Goal: Task Accomplishment & Management: Complete application form

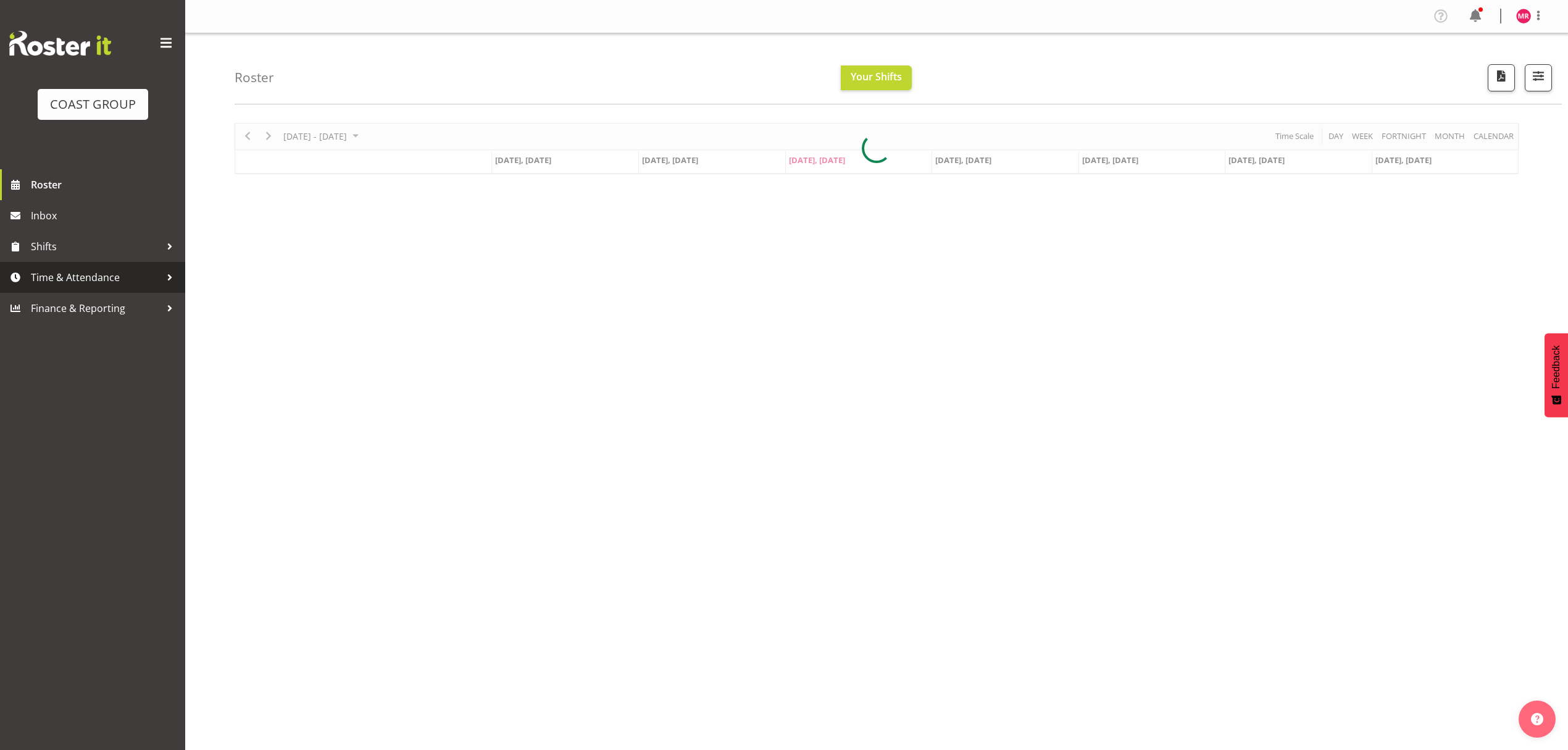
click at [145, 278] on span "Time & Attendance" at bounding box center [96, 277] width 130 height 19
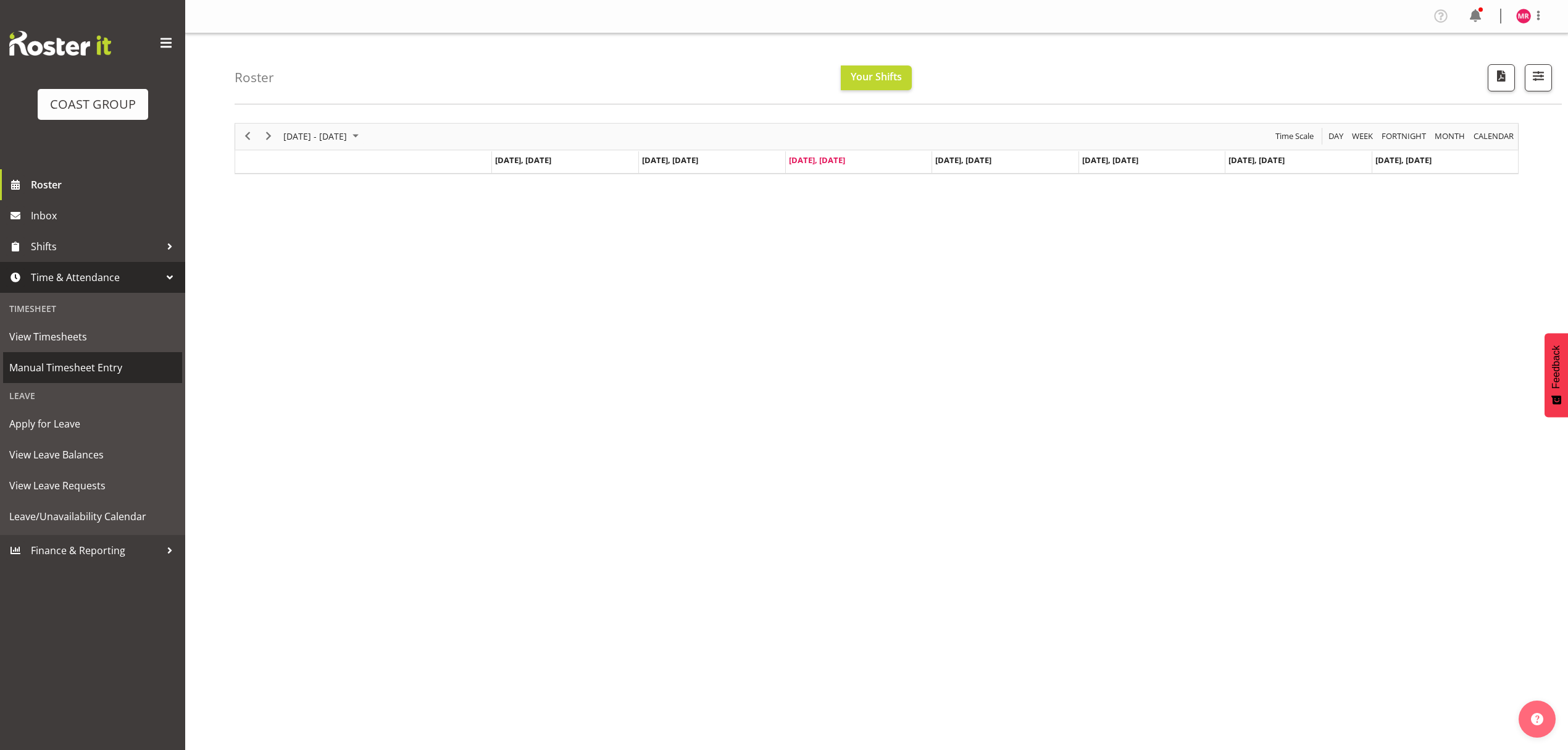
click at [108, 376] on span "Manual Timesheet Entry" at bounding box center [93, 368] width 167 height 19
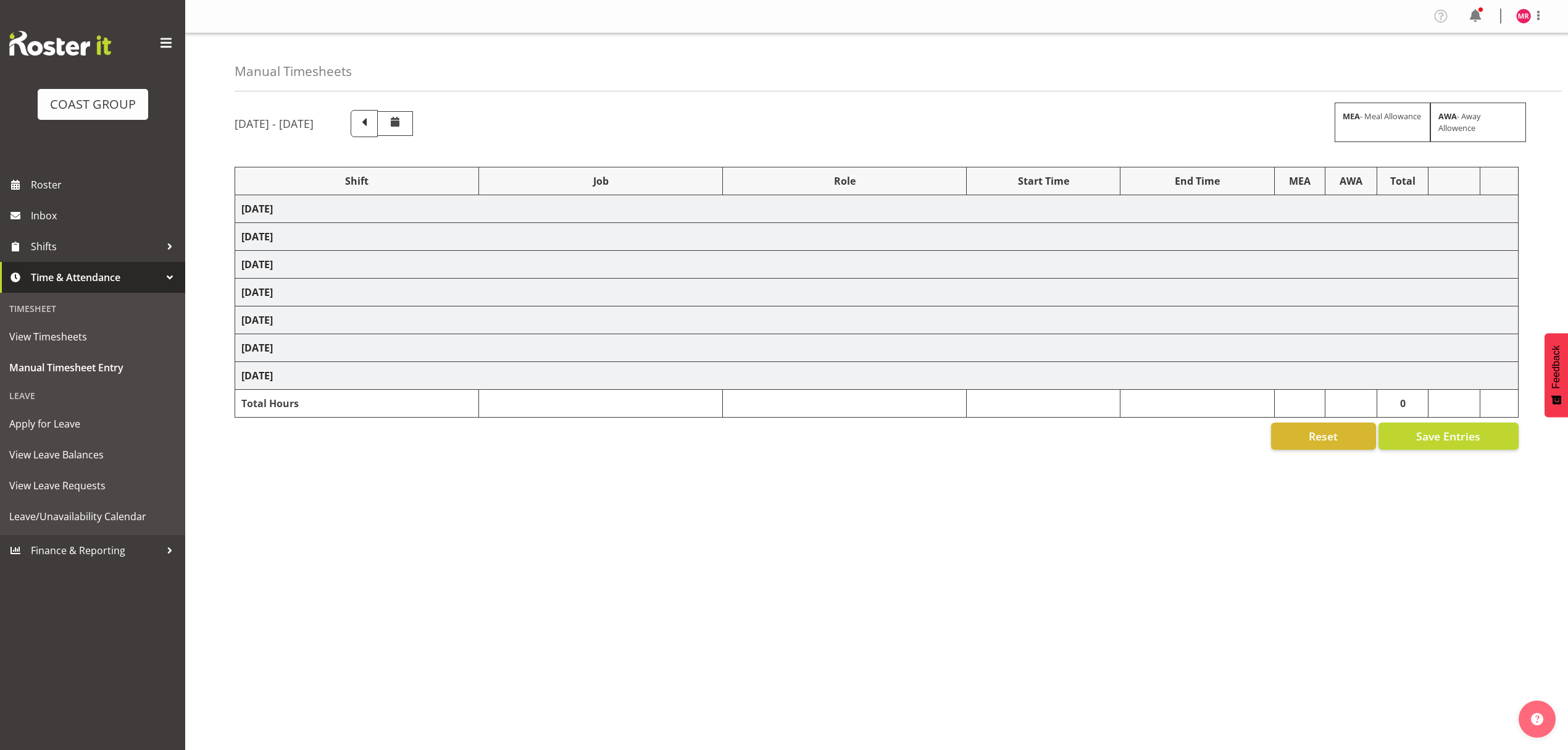
select select "1321"
select select "10237"
select select "1321"
select select "10307"
select select "1321"
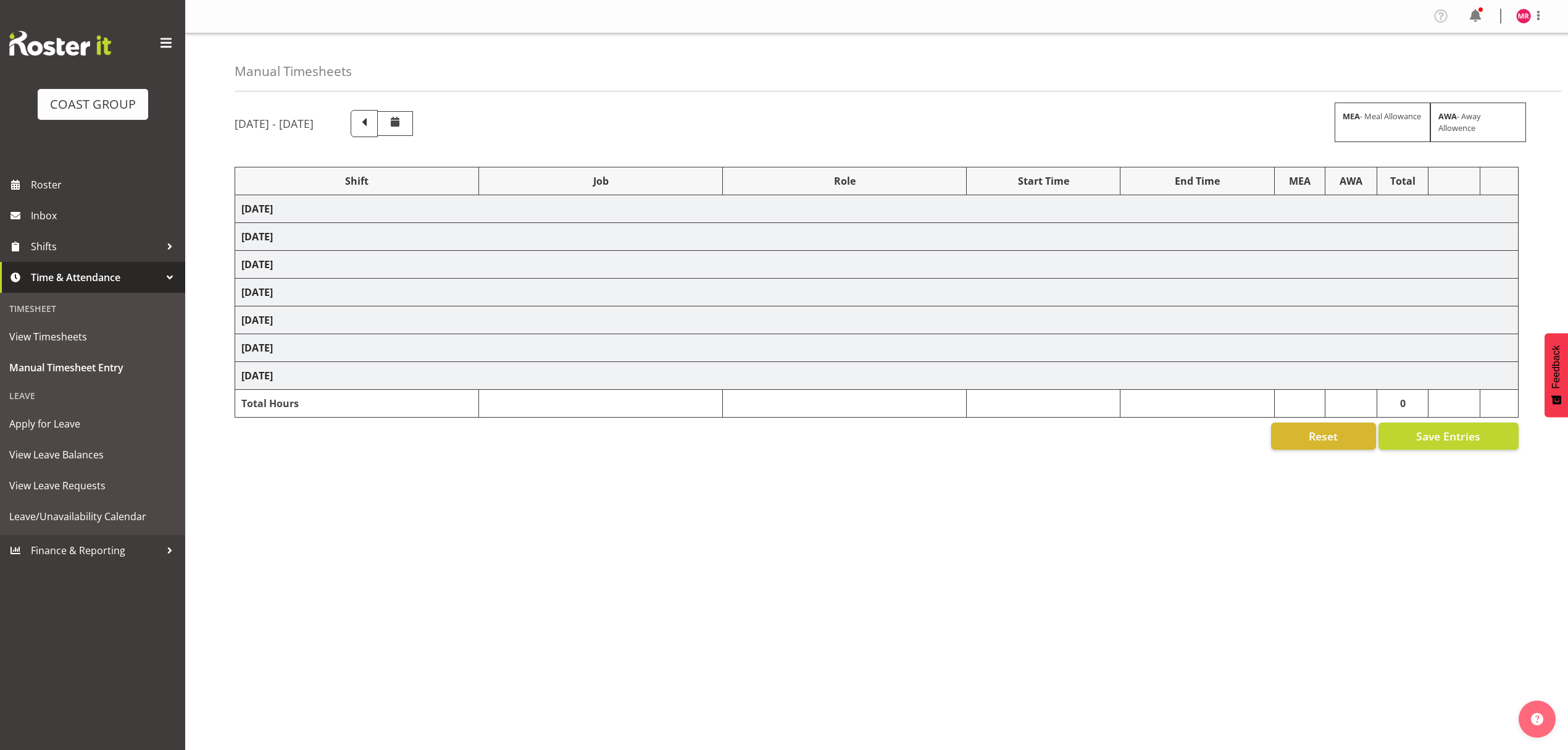
select select "10351"
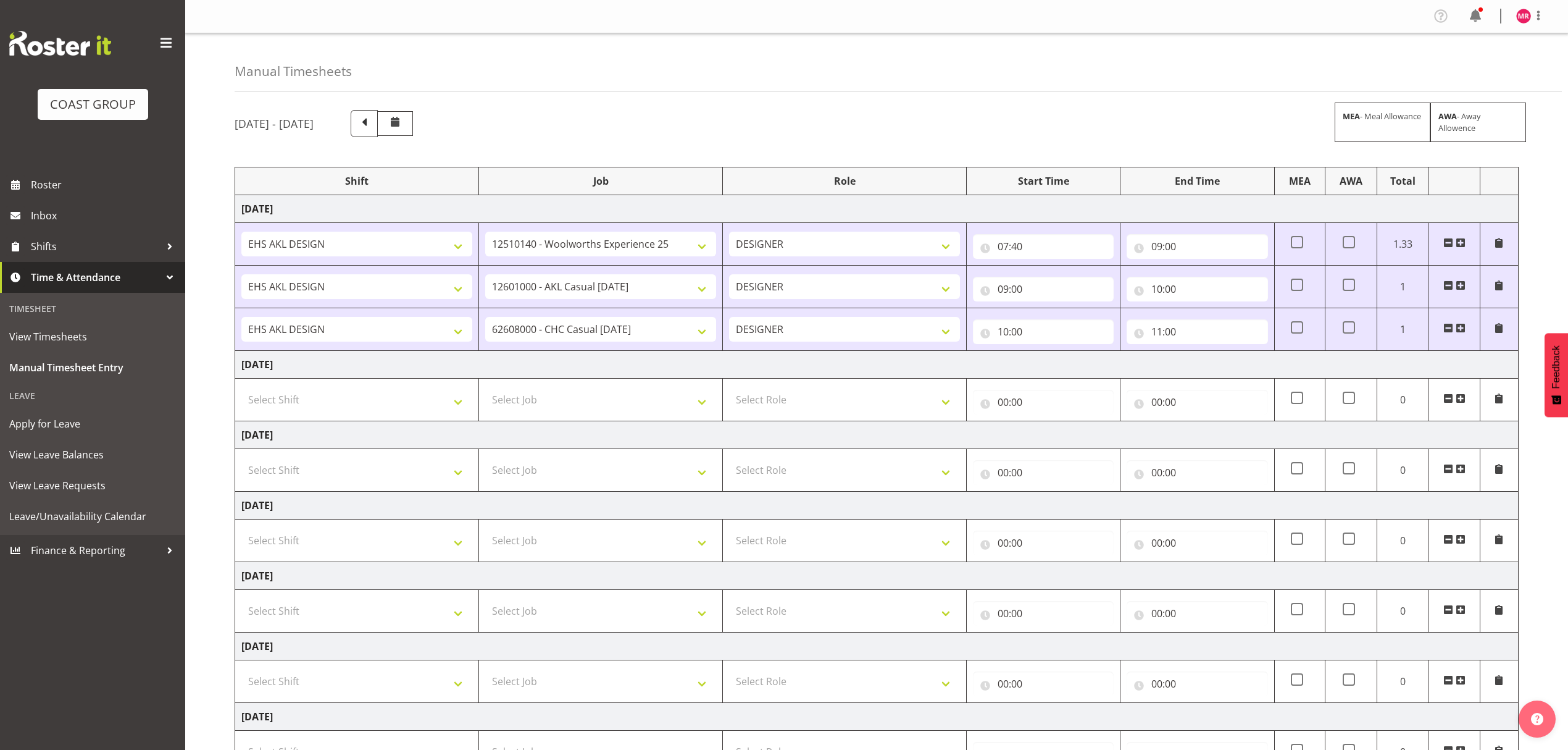
click at [1460, 327] on span at bounding box center [1460, 327] width 10 height 10
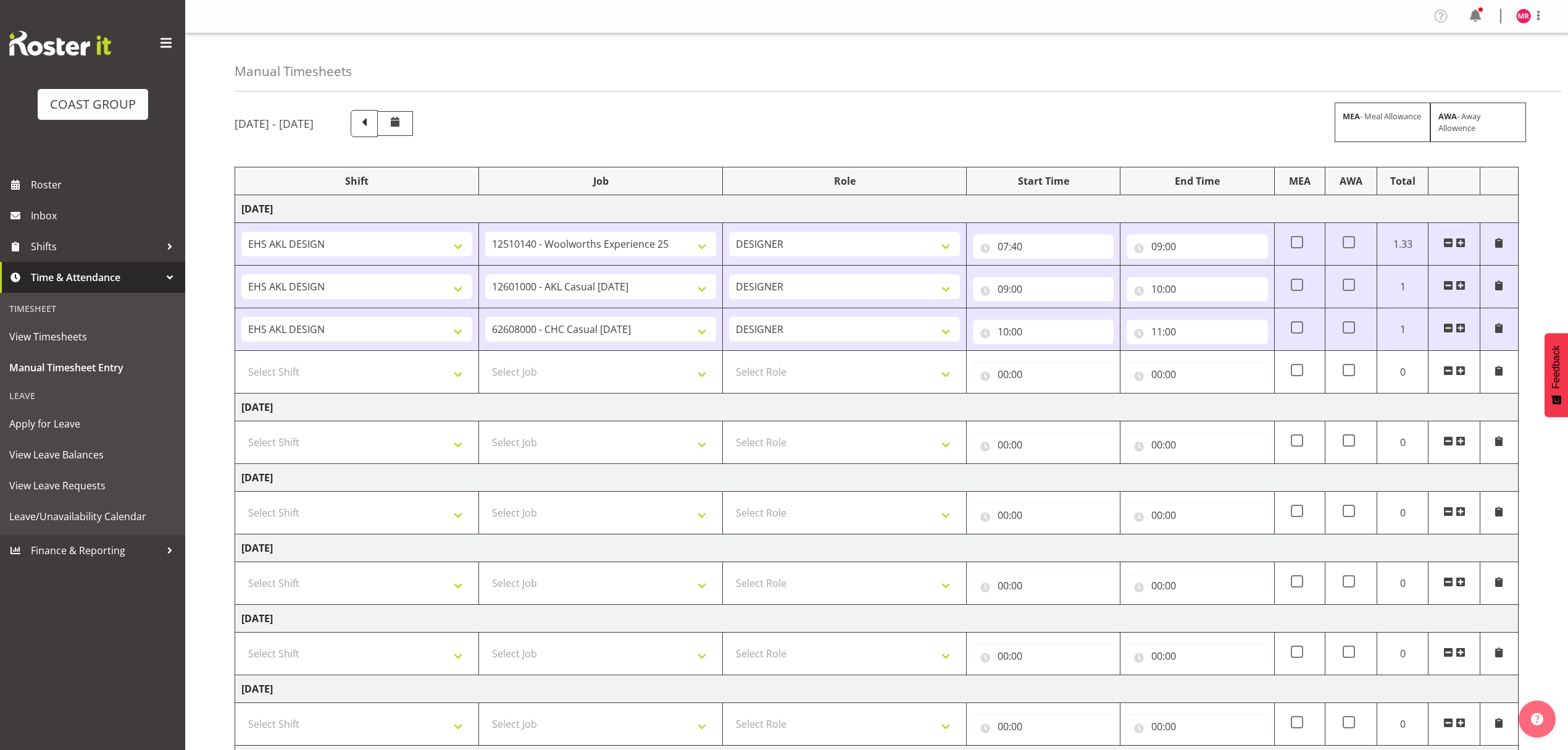
click at [1460, 327] on span at bounding box center [1460, 327] width 10 height 10
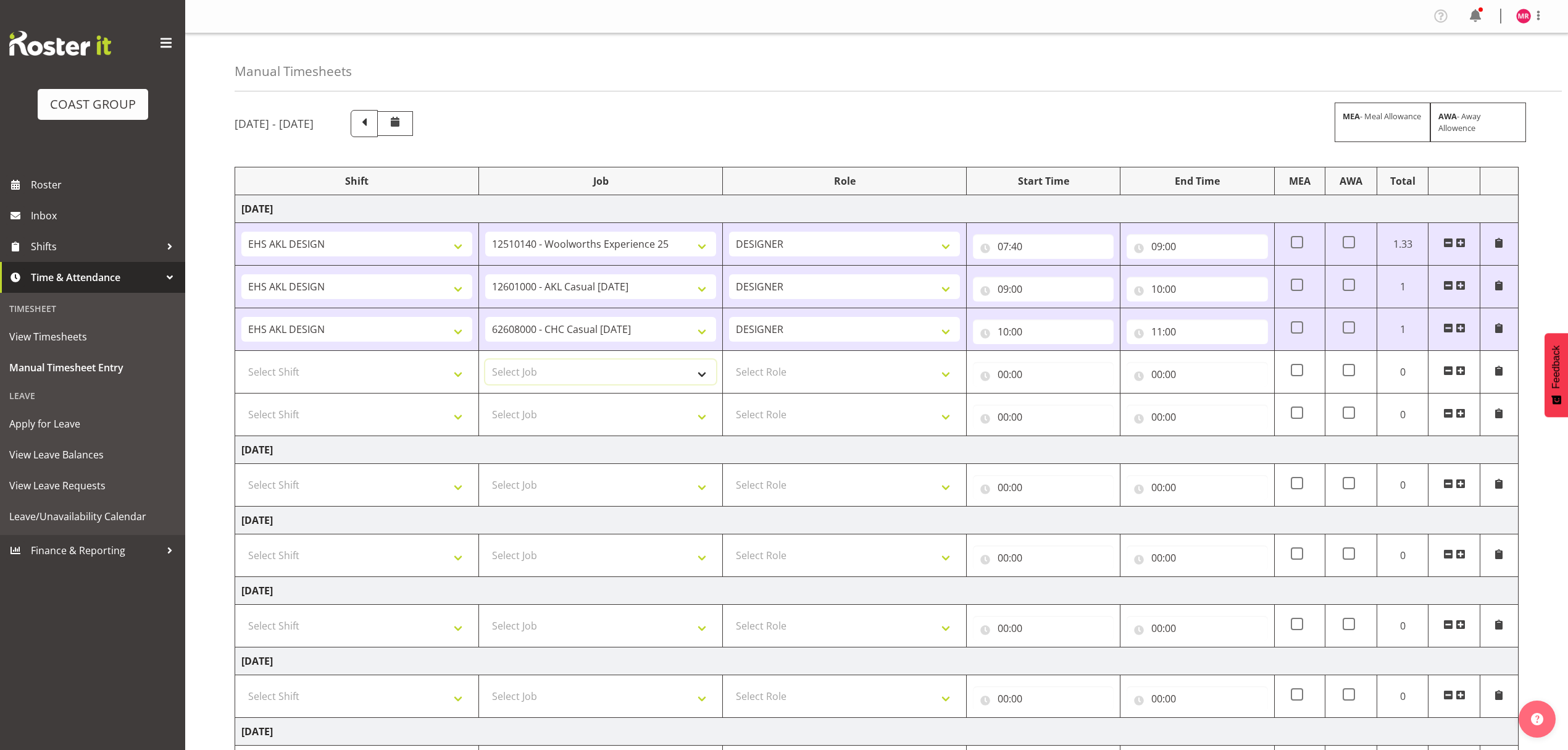
click at [540, 376] on select "Select Job 1 Carlton Events 1 Carlton Hamilton 1 Carlton Wellington 1 EHS WAREH…" at bounding box center [600, 372] width 231 height 25
select select "9735"
click at [485, 361] on select "Select Job 1 Carlton Events 1 Carlton Hamilton 1 Carlton Wellington 1 EHS WAREH…" at bounding box center [600, 372] width 231 height 25
click at [403, 373] on select "Select Shift D+B @ HiNZ D+B Build D+B Build NZACA D+B Build Tech Day OCT 24 D+B…" at bounding box center [357, 372] width 231 height 25
select select "1321"
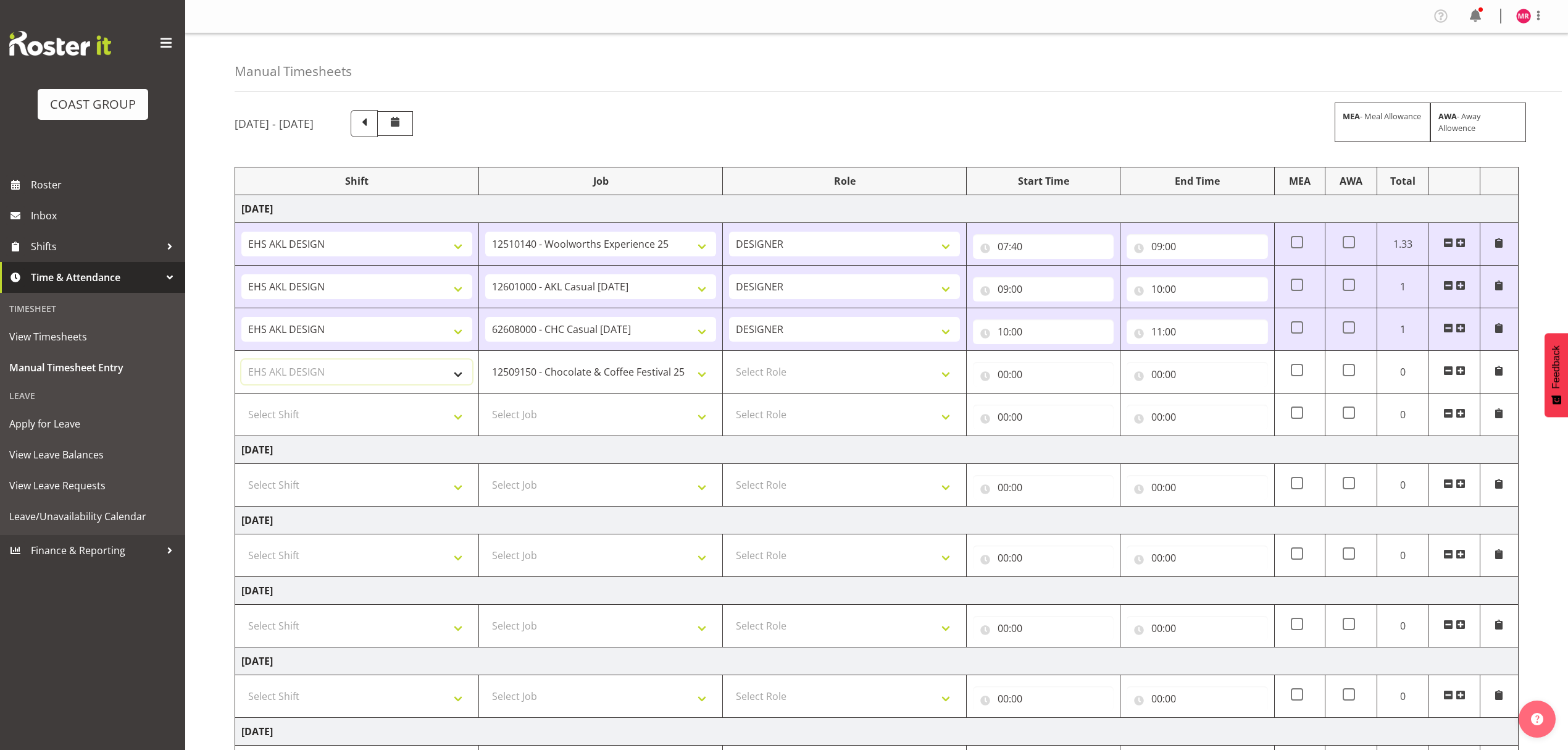
click at [241, 361] on select "Select Shift D+B @ HiNZ D+B Build D+B Build NZACA D+B Build Tech Day OCT 24 D+B…" at bounding box center [357, 372] width 231 height 25
click at [555, 410] on select "Select Job 1 Carlton Events 1 Carlton Hamilton 1 Carlton Wellington 1 EHS WAREH…" at bounding box center [600, 415] width 231 height 25
click at [555, 411] on select "Select Job 1 Carlton Events 1 Carlton Hamilton 1 Carlton Wellington 1 EHS WAREH…" at bounding box center [600, 415] width 231 height 25
click at [565, 414] on select "Select Job 1 Carlton Events 1 Carlton Hamilton 1 Carlton Wellington 1 EHS WAREH…" at bounding box center [600, 415] width 231 height 25
click at [563, 416] on select "Select Job 1 Carlton Events 1 Carlton Hamilton 1 Carlton Wellington 1 EHS WAREH…" at bounding box center [600, 415] width 231 height 25
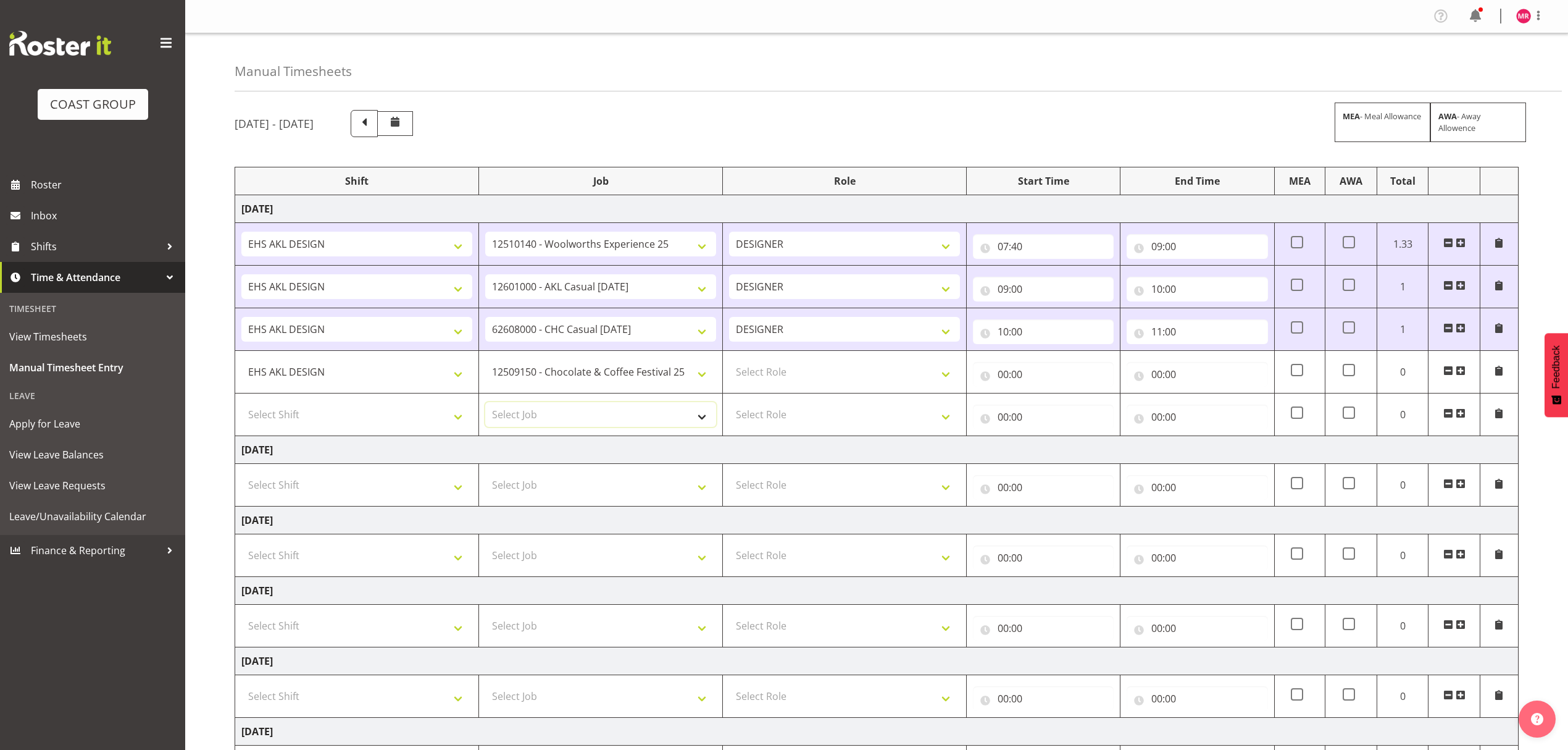
click at [563, 416] on select "Select Job 1 Carlton Events 1 Carlton Hamilton 1 Carlton Wellington 1 EHS WAREH…" at bounding box center [600, 415] width 231 height 25
select select "10216"
click at [485, 404] on select "Select Job 1 Carlton Events 1 Carlton Hamilton 1 Carlton Wellington 1 EHS WAREH…" at bounding box center [600, 415] width 231 height 25
click at [1462, 416] on span at bounding box center [1460, 413] width 10 height 10
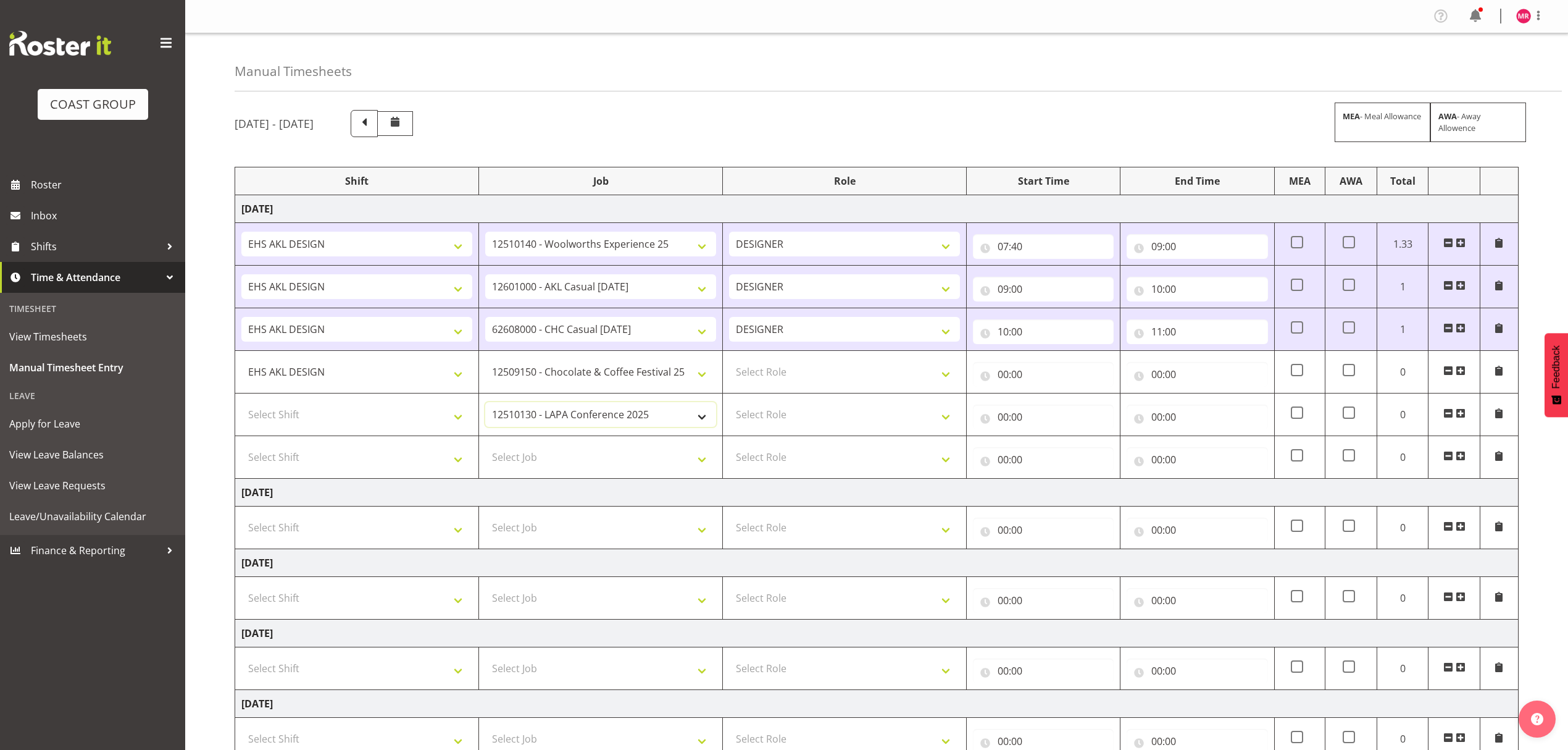
click at [628, 418] on select "1 Carlton Events 1 Carlton Hamilton 1 Carlton Wellington 1 EHS WAREHOUSE/OFFICE…" at bounding box center [600, 415] width 231 height 25
click at [589, 461] on select "Select Job 1 Carlton Events 1 Carlton Hamilton 1 Carlton Wellington 1 EHS WAREH…" at bounding box center [600, 457] width 231 height 25
select select "10216"
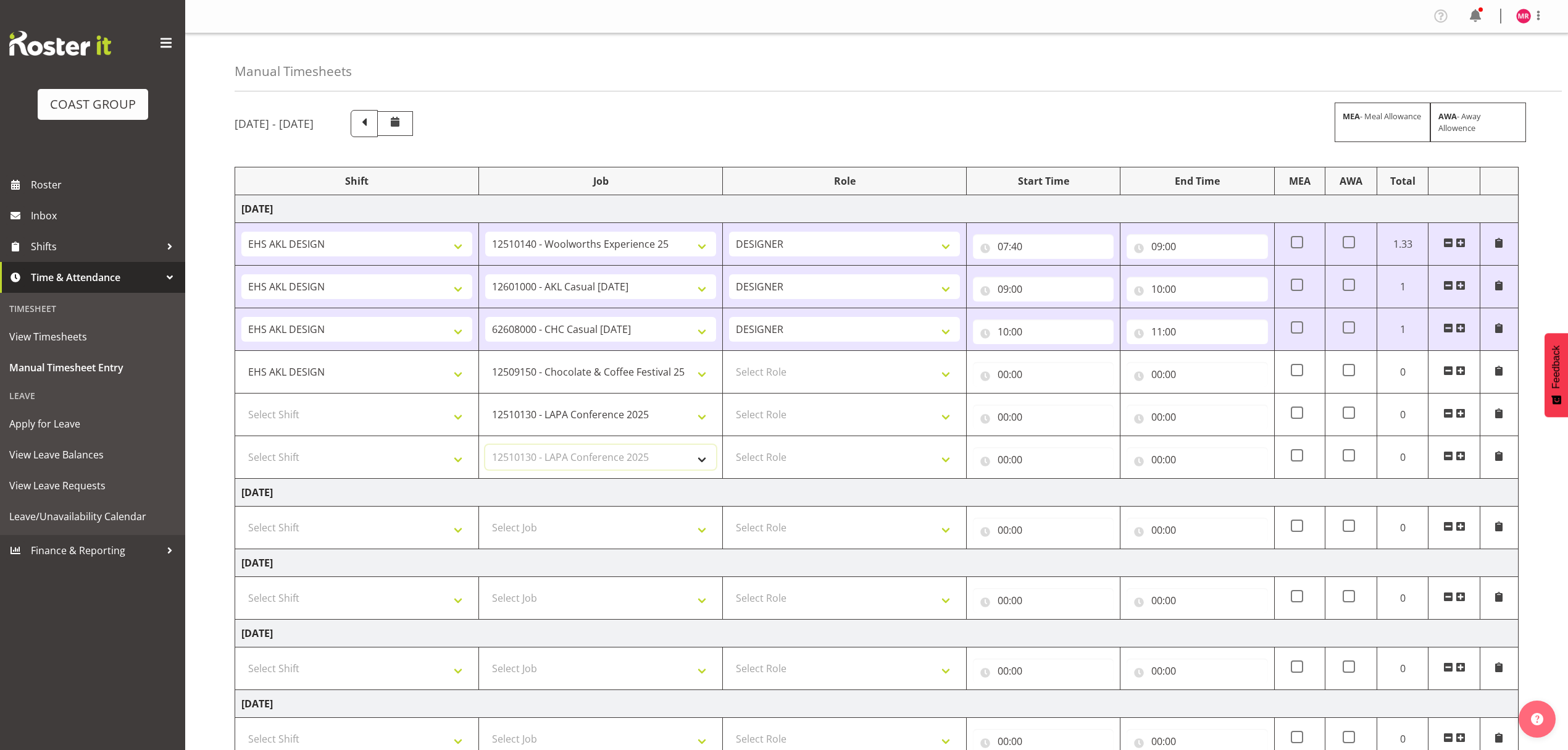
click at [485, 447] on select "Select Job 1 Carlton Events 1 Carlton Hamilton 1 Carlton Wellington 1 EHS WAREH…" at bounding box center [600, 457] width 231 height 25
click at [584, 415] on select "1 Carlton Events 1 Carlton Hamilton 1 Carlton Wellington 1 EHS WAREHOUSE/OFFICE…" at bounding box center [600, 415] width 231 height 25
select select "9028"
click at [485, 404] on select "1 Carlton Events 1 Carlton Hamilton 1 Carlton Wellington 1 EHS WAREHOUSE/OFFICE…" at bounding box center [600, 415] width 231 height 25
click at [767, 377] on select "Select Role DESIGNER" at bounding box center [845, 372] width 231 height 25
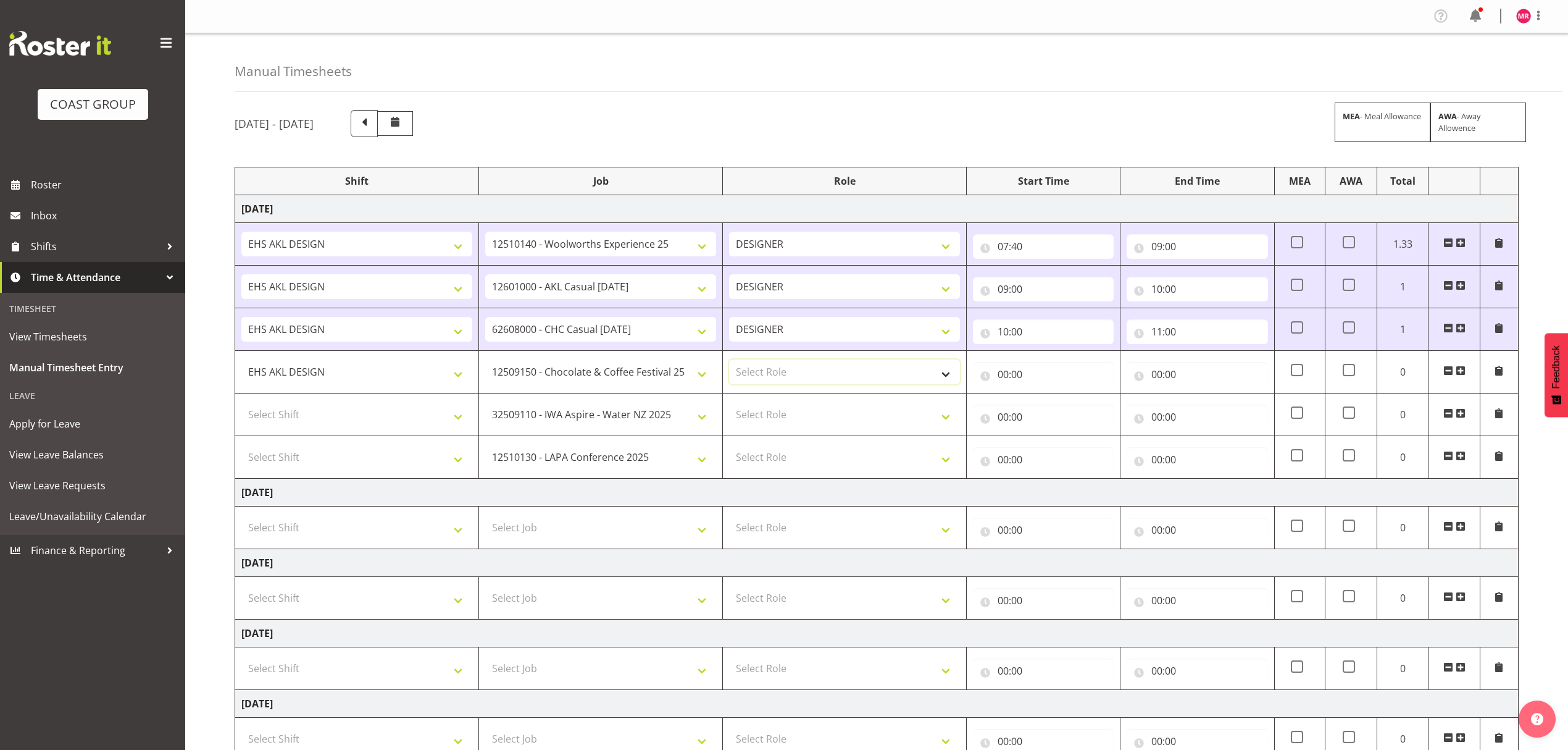
select select "215"
click at [729, 361] on select "Select Role DESIGNER" at bounding box center [845, 372] width 231 height 25
click at [773, 396] on td "Select Role DESIGNER" at bounding box center [845, 414] width 244 height 43
click at [773, 406] on select "Select Role DESIGNER" at bounding box center [845, 415] width 231 height 25
drag, startPoint x: 781, startPoint y: 418, endPoint x: 778, endPoint y: 426, distance: 8.5
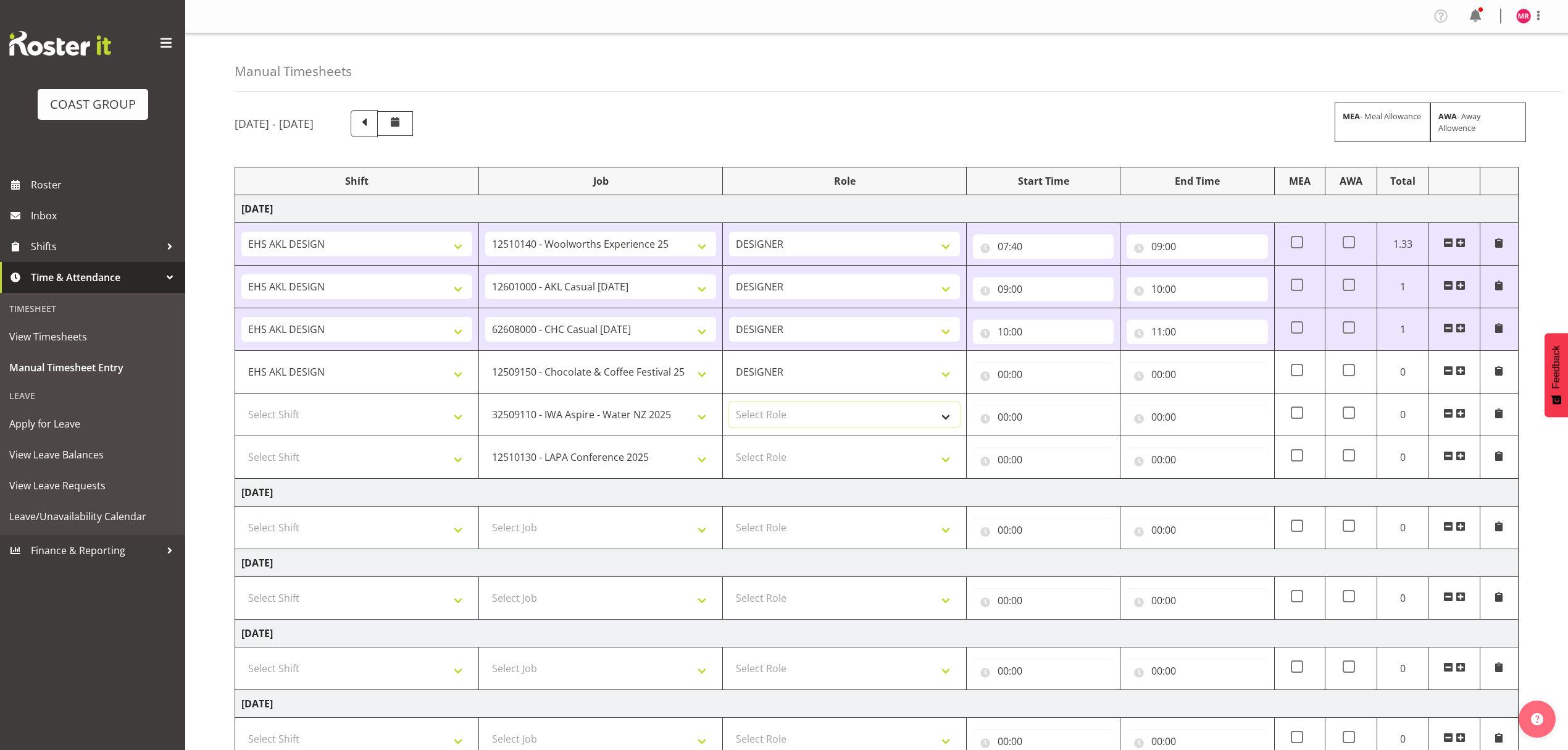
click at [781, 418] on select "Select Role DESIGNER" at bounding box center [845, 415] width 231 height 25
click at [772, 437] on td "Select Role DESIGNER" at bounding box center [845, 414] width 244 height 43
click at [774, 433] on td "Select Role DESIGNER" at bounding box center [845, 414] width 244 height 43
click at [779, 423] on select "Select Role DESIGNER" at bounding box center [845, 415] width 231 height 25
select select "215"
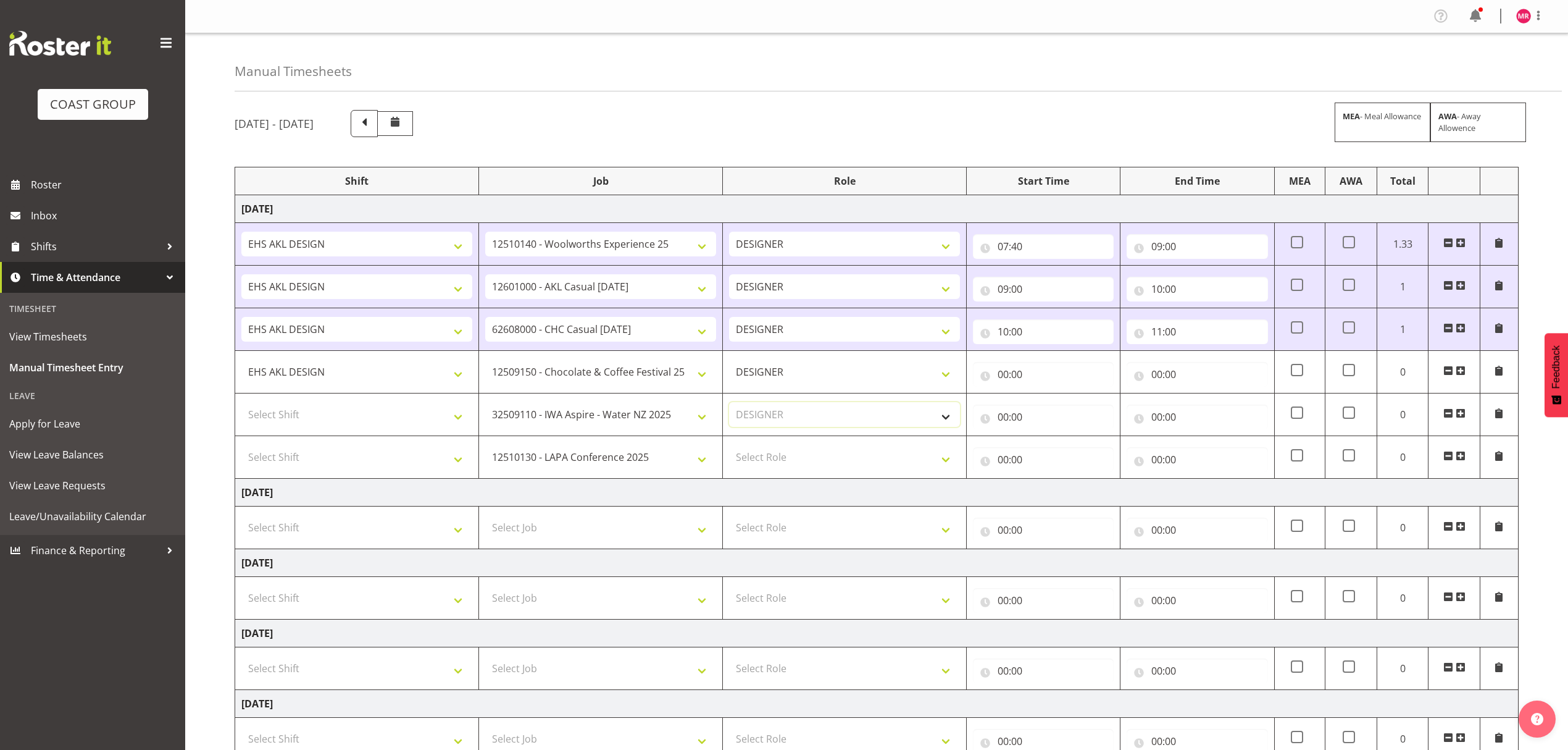
click at [729, 404] on select "Select Role DESIGNER" at bounding box center [845, 415] width 231 height 25
click at [768, 456] on select "Select Role DESIGNER" at bounding box center [845, 457] width 231 height 25
select select "215"
click at [729, 447] on select "Select Role DESIGNER" at bounding box center [845, 457] width 231 height 25
click at [315, 406] on select "Select Shift D+B @ HiNZ D+B Build D+B Build NZACA D+B Build Tech Day OCT 24 D+B…" at bounding box center [357, 415] width 231 height 25
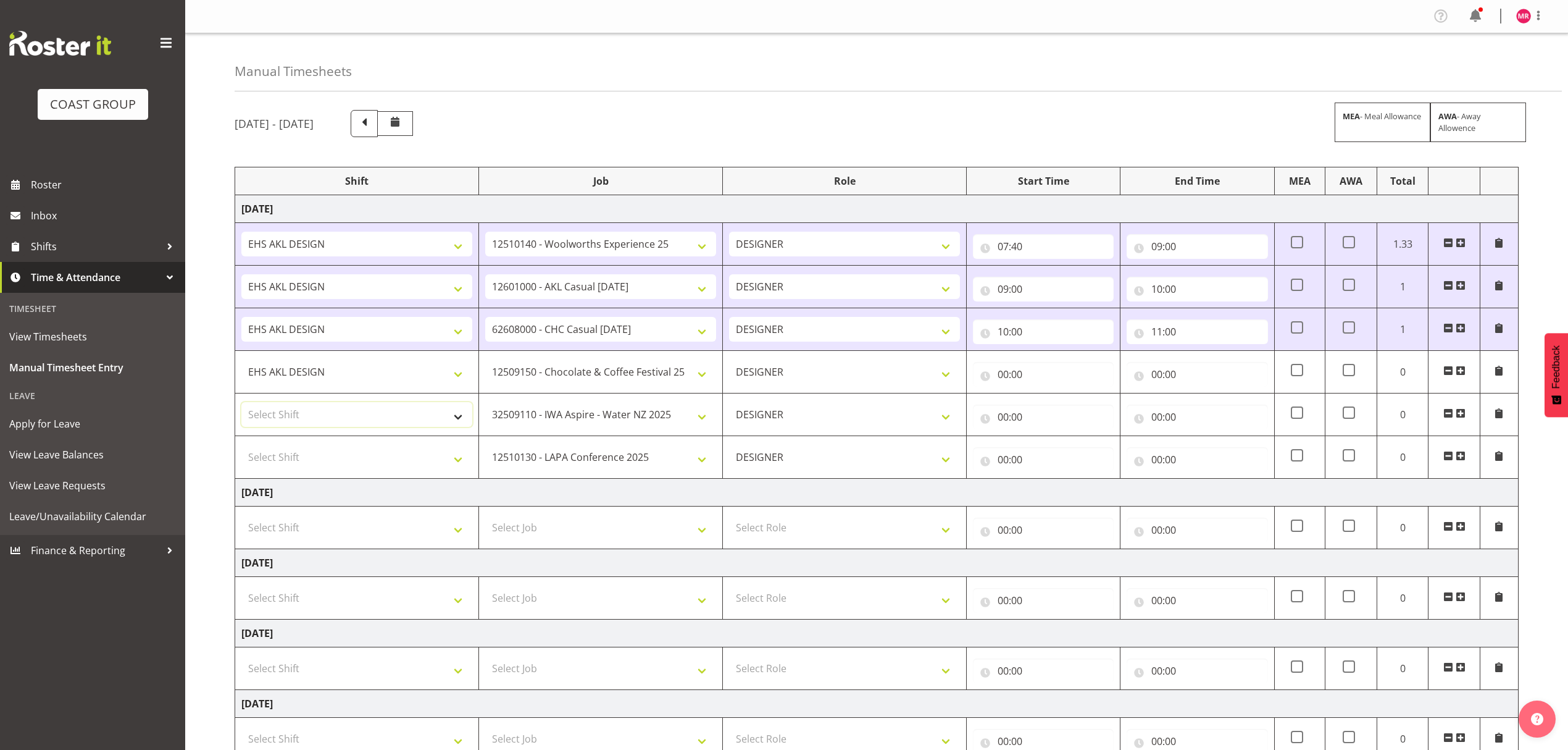
select select "1321"
drag, startPoint x: 315, startPoint y: 406, endPoint x: 309, endPoint y: 458, distance: 52.3
click at [315, 406] on select "D+B @ HiNZ D+B Build D+B Build NZACA D+B Build Tech Day OCT 24 D+B Load NZACA D…" at bounding box center [357, 415] width 231 height 25
click at [305, 470] on select "Select Shift D+B @ HiNZ D+B Build D+B Build NZACA D+B Build Tech Day OCT 24 D+B…" at bounding box center [357, 457] width 231 height 25
select select "1321"
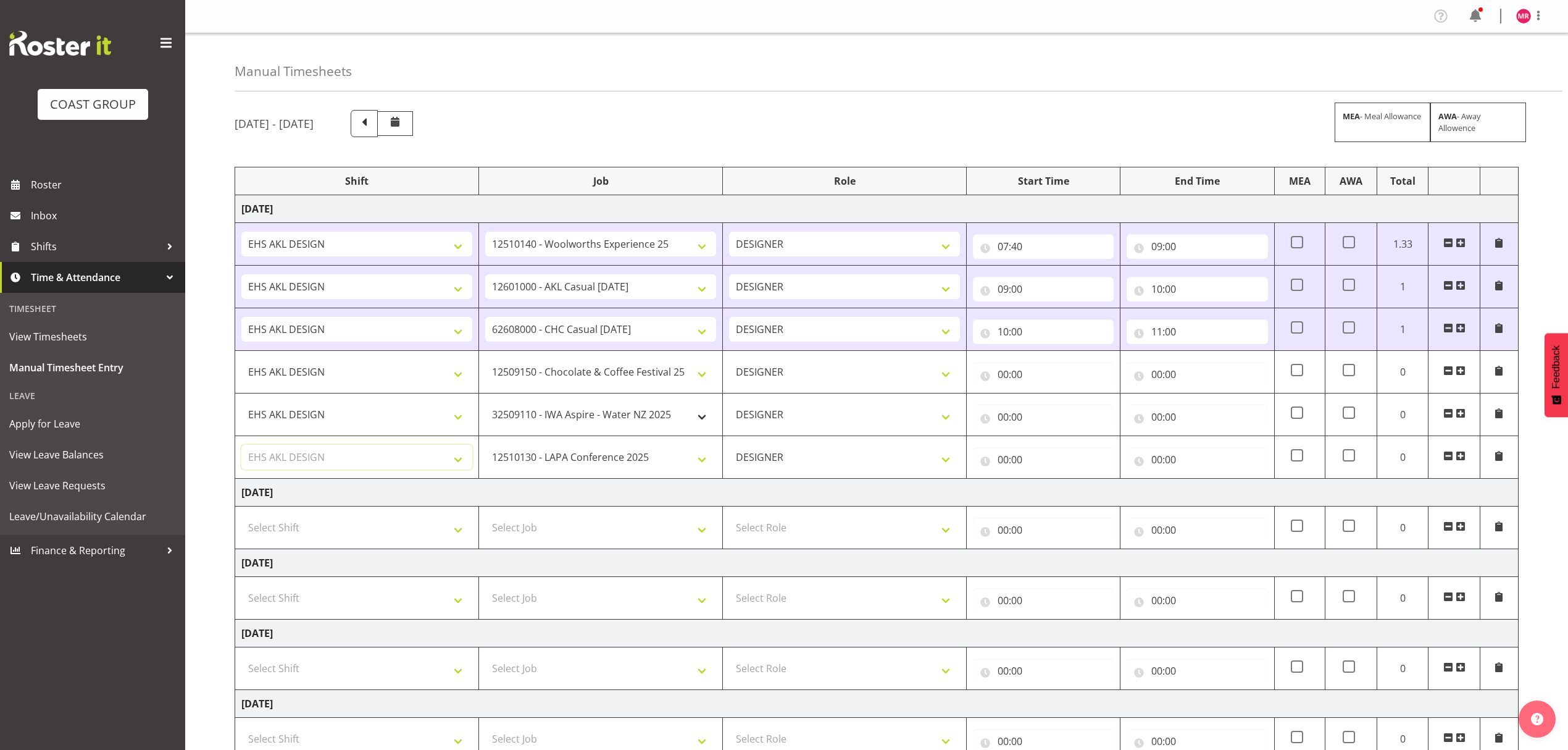
drag, startPoint x: 305, startPoint y: 470, endPoint x: 556, endPoint y: 426, distance: 254.8
click at [305, 470] on select "Select Shift D+B @ HiNZ D+B Build D+B Build NZACA D+B Build Tech Day OCT 24 D+B…" at bounding box center [357, 457] width 231 height 25
click at [1184, 461] on input "00:00" at bounding box center [1197, 460] width 141 height 25
click at [1209, 495] on select "00 01 02 03 04 05 06 07 08 09 10 11 12 13 14 15 16 17 18 19 20 21 22 23" at bounding box center [1211, 491] width 28 height 25
select select "15"
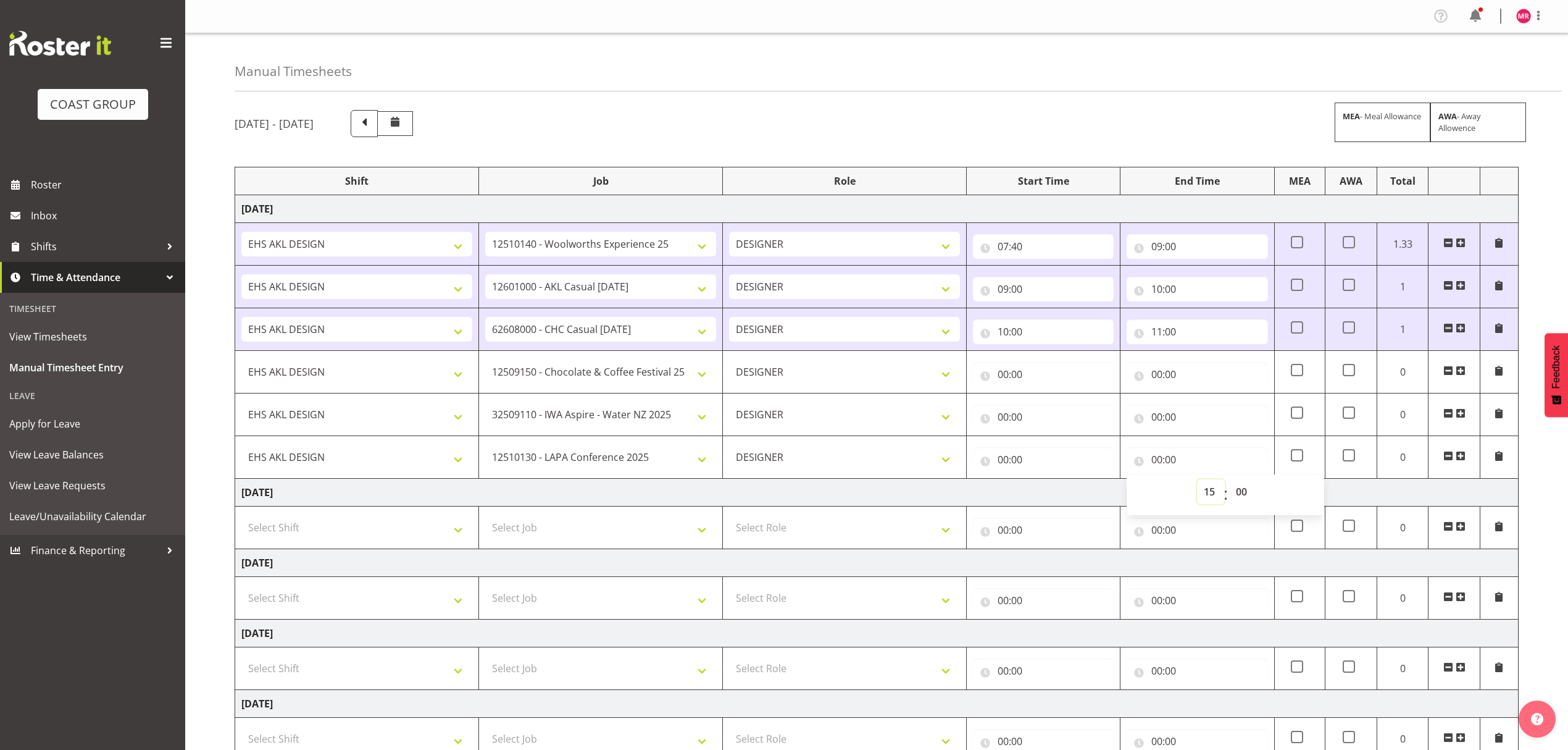
click at [1197, 482] on select "00 01 02 03 04 05 06 07 08 09 10 11 12 13 14 15 16 17 18 19 20 21 22 23" at bounding box center [1211, 491] width 28 height 25
type input "15:00"
click at [1241, 493] on select "00 01 02 03 04 05 06 07 08 09 10 11 12 13 14 15 16 17 18 19 20 21 22 23 24 25 2…" at bounding box center [1243, 491] width 28 height 25
select select "30"
click at [1229, 482] on select "00 01 02 03 04 05 06 07 08 09 10 11 12 13 14 15 16 17 18 19 20 21 22 23 24 25 2…" at bounding box center [1243, 491] width 28 height 25
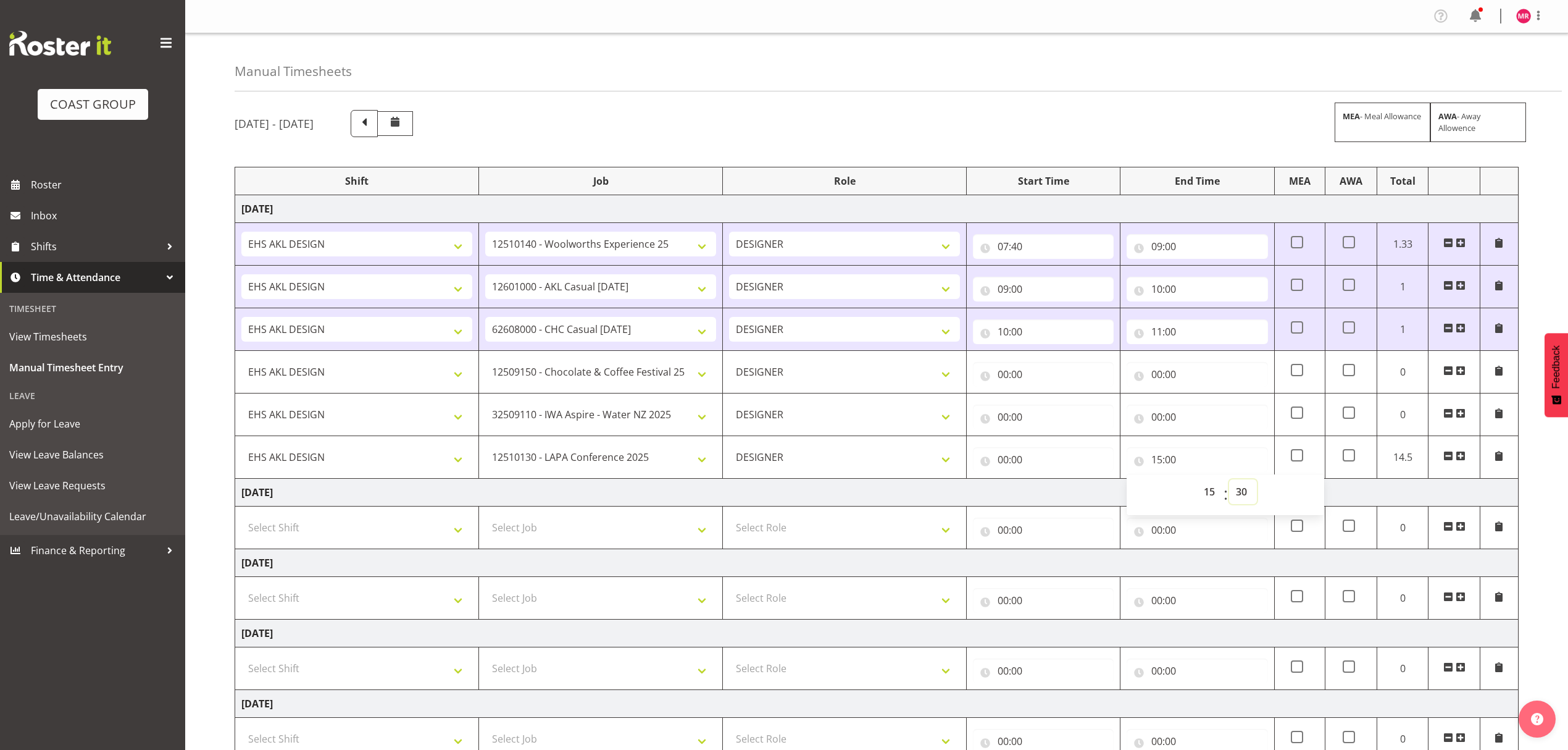
type input "15:30"
click at [1097, 465] on input "00:00" at bounding box center [1044, 460] width 141 height 25
click at [1050, 488] on select "00 01 02 03 04 05 06 07 08 09 10 11 12 13 14 15 16 17 18 19 20 21 22 23" at bounding box center [1057, 491] width 28 height 25
select select "14"
click at [1044, 482] on select "00 01 02 03 04 05 06 07 08 09 10 11 12 13 14 15 16 17 18 19 20 21 22 23" at bounding box center [1057, 491] width 28 height 25
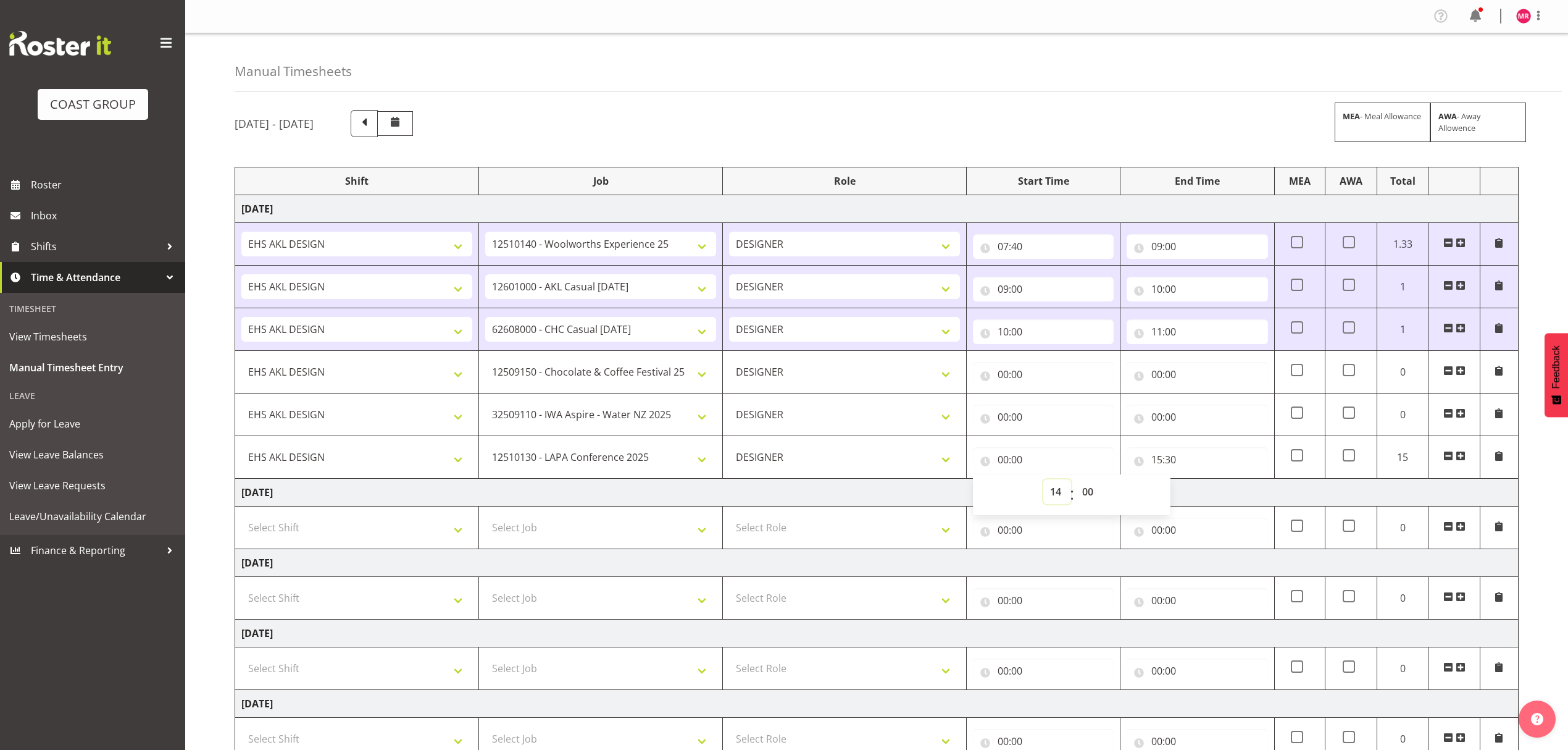
type input "14:00"
click at [1166, 423] on input "00:00" at bounding box center [1197, 417] width 141 height 25
drag, startPoint x: 1207, startPoint y: 456, endPoint x: 1206, endPoint y: 448, distance: 8.1
click at [1207, 456] on select "00 01 02 03 04 05 06 07 08 09 10 11 12 13 14 15 16 17 18 19 20 21 22 23" at bounding box center [1211, 449] width 28 height 25
select select "14"
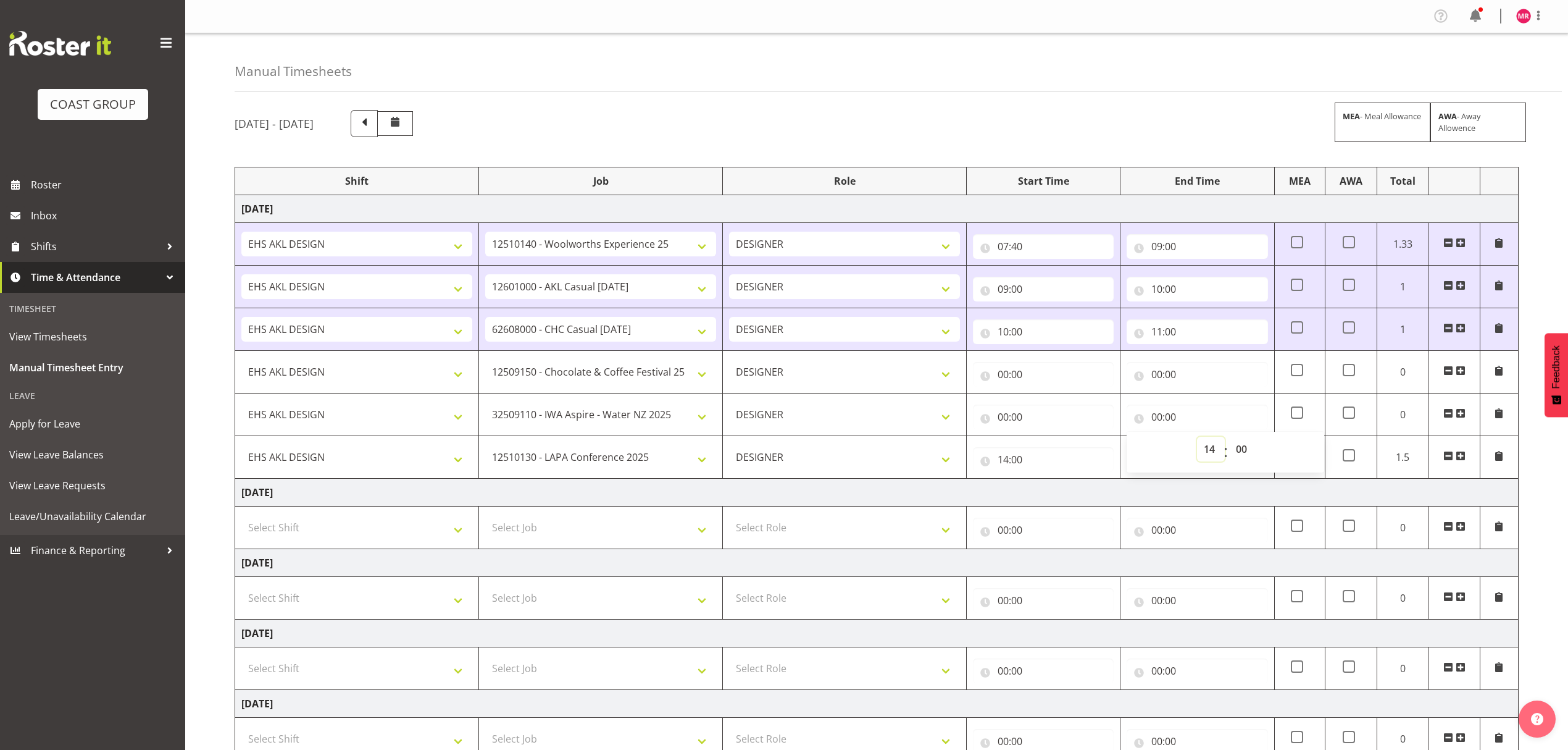
click at [1197, 439] on select "00 01 02 03 04 05 06 07 08 09 10 11 12 13 14 15 16 17 18 19 20 21 22 23" at bounding box center [1211, 449] width 28 height 25
type input "14:00"
click at [1040, 409] on input "00:00" at bounding box center [1044, 417] width 141 height 25
click at [1054, 454] on select "00 01 02 03 04 05 06 07 08 09 10 11 12 13 14 15 16 17 18 19 20 21 22 23" at bounding box center [1057, 449] width 28 height 25
select select "13"
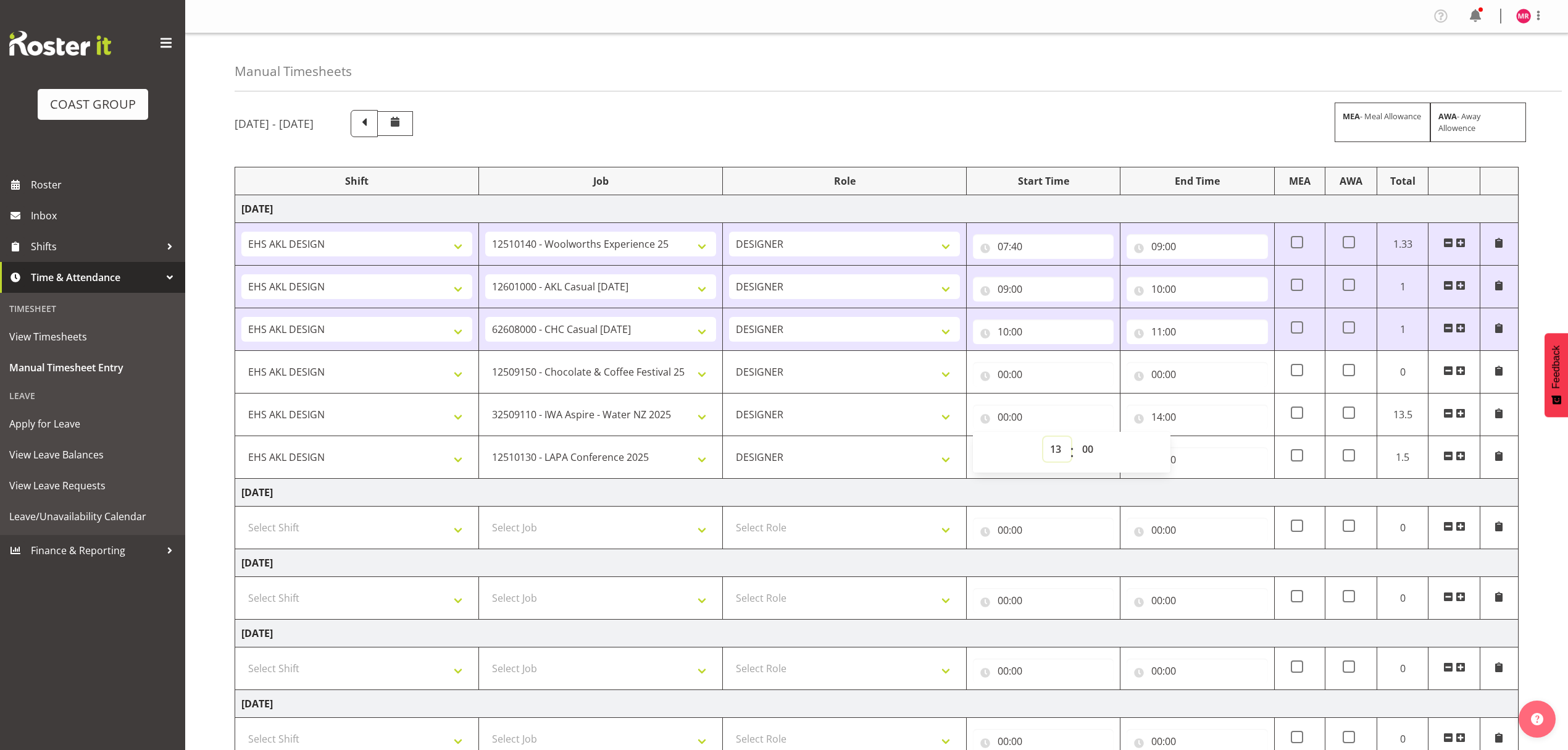
click at [1044, 439] on select "00 01 02 03 04 05 06 07 08 09 10 11 12 13 14 15 16 17 18 19 20 21 22 23" at bounding box center [1057, 449] width 28 height 25
type input "13:00"
click at [1163, 382] on input "00:00" at bounding box center [1197, 375] width 141 height 25
drag, startPoint x: 1205, startPoint y: 410, endPoint x: 1199, endPoint y: 400, distance: 11.7
click at [1205, 410] on select "00 01 02 03 04 05 06 07 08 09 10 11 12 13 14 15 16 17 18 19 20 21 22 23" at bounding box center [1211, 406] width 28 height 25
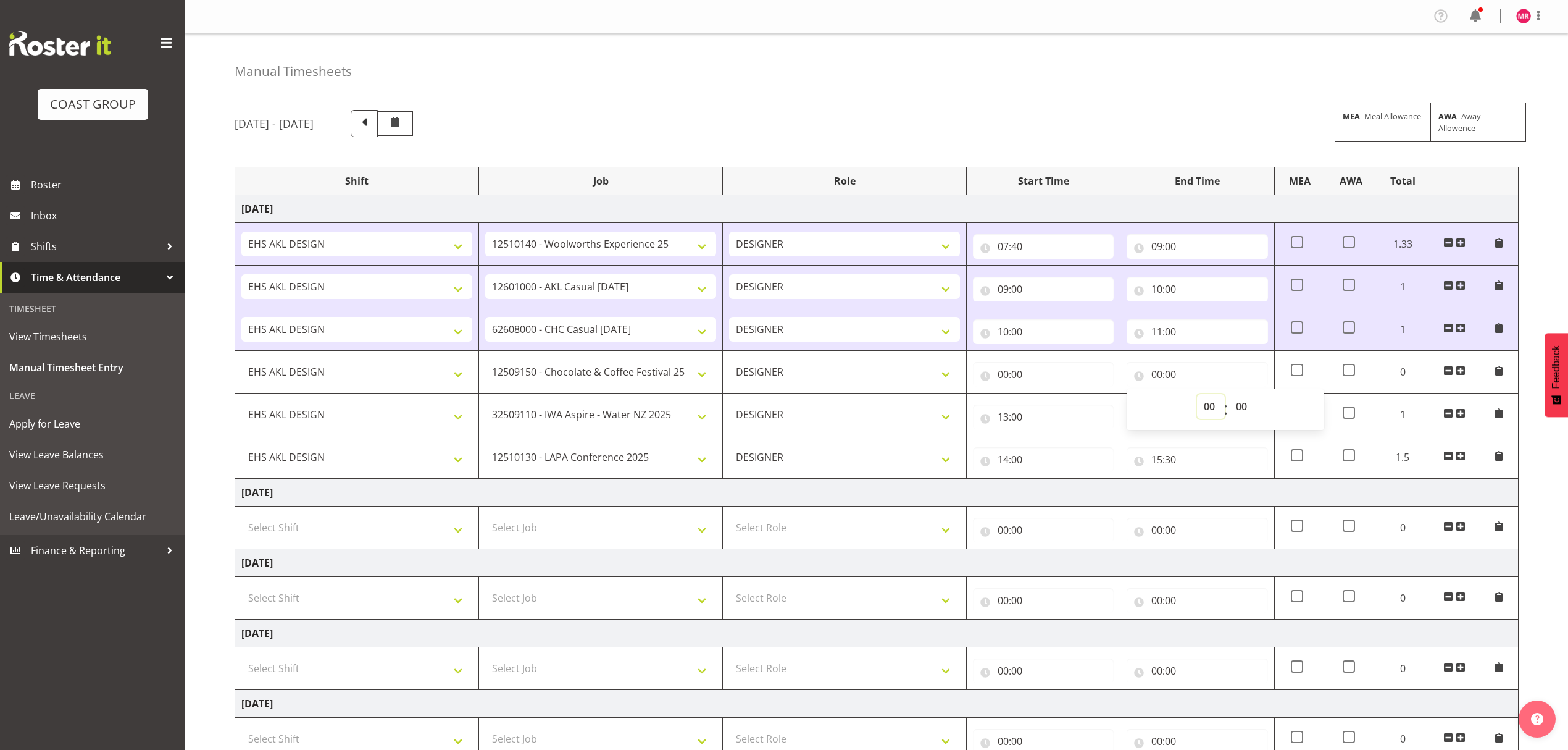
select select "13"
click at [1197, 396] on select "00 01 02 03 04 05 06 07 08 09 10 11 12 13 14 15 16 17 18 19 20 21 22 23" at bounding box center [1211, 406] width 28 height 25
type input "13:00"
click at [1068, 384] on input "00:00" at bounding box center [1044, 375] width 141 height 25
click at [1054, 406] on select "00 01 02 03 04 05 06 07 08 09 10 11 12 13 14 15 16 17 18 19 20 21 22 23" at bounding box center [1057, 406] width 28 height 25
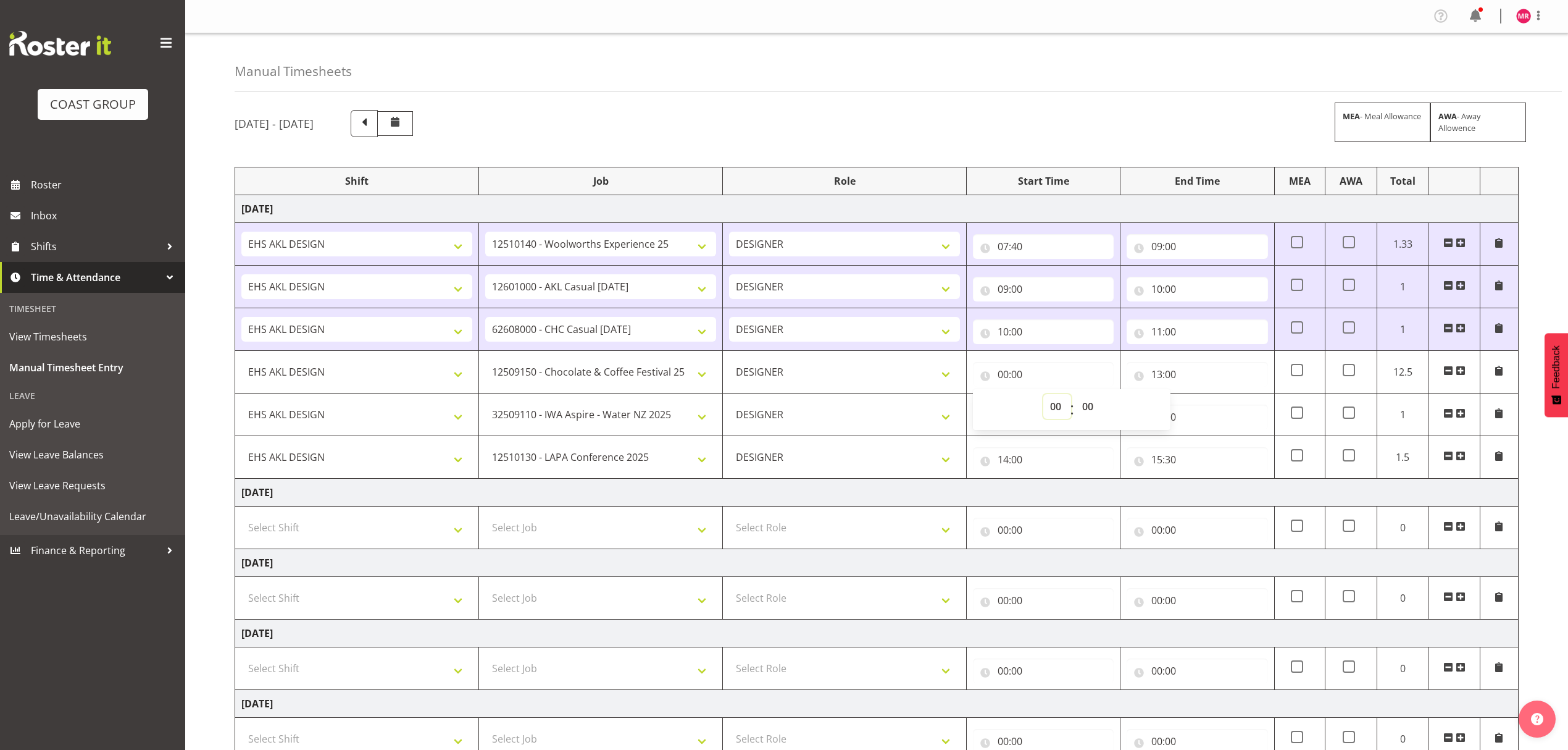
select select "11"
click at [1044, 396] on select "00 01 02 03 04 05 06 07 08 09 10 11 12 13 14 15 16 17 18 19 20 21 22 23" at bounding box center [1057, 406] width 28 height 25
type input "11:00"
click at [1139, 485] on td "Thursday 18th September 2025" at bounding box center [876, 493] width 1283 height 28
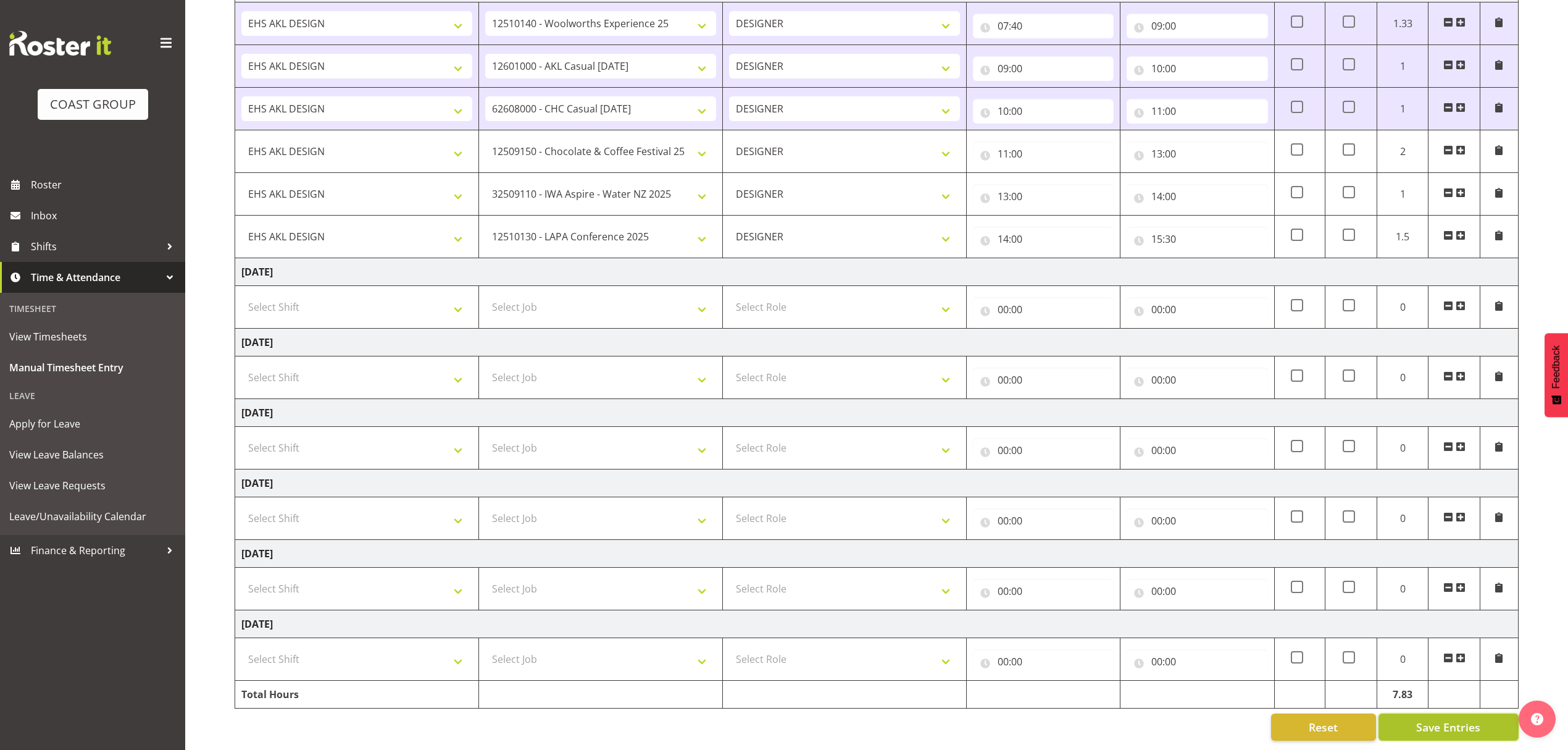
click at [1430, 721] on span "Save Entries" at bounding box center [1448, 727] width 64 height 16
